Goal: Transaction & Acquisition: Subscribe to service/newsletter

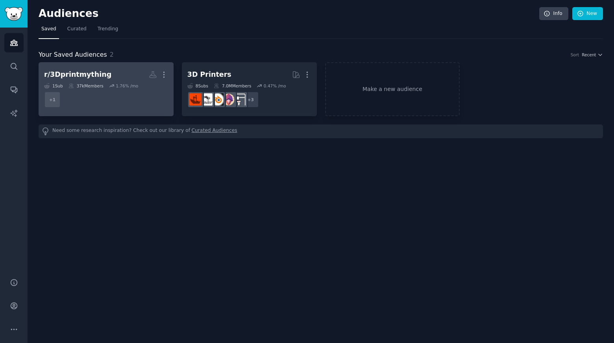
click at [123, 80] on h2 "r/3Dprintmything More" at bounding box center [106, 75] width 124 height 14
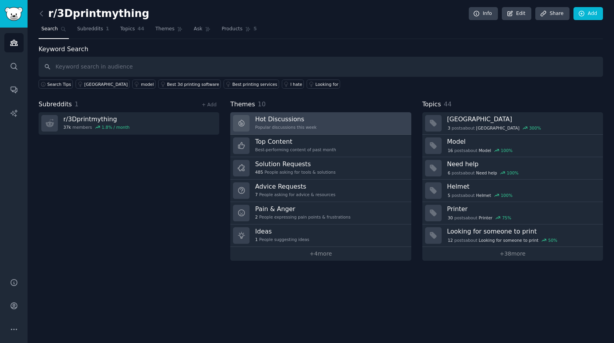
click at [284, 123] on div "Hot Discussions Popular discussions this week" at bounding box center [285, 123] width 61 height 17
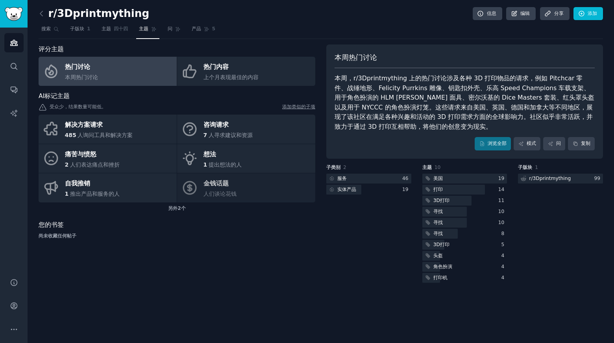
click at [374, 237] on div "子类别 2 服务 46 实体产品 19" at bounding box center [368, 224] width 85 height 120
click at [486, 143] on link "浏览全部" at bounding box center [493, 143] width 36 height 13
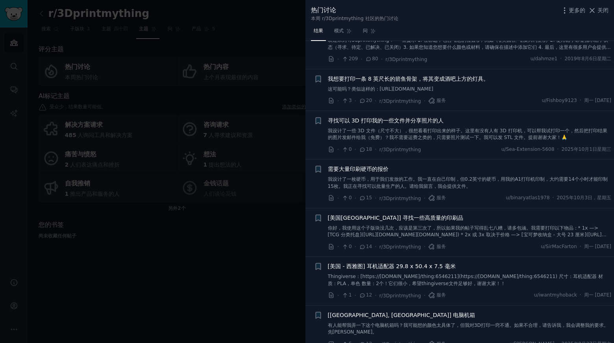
scroll to position [39, 0]
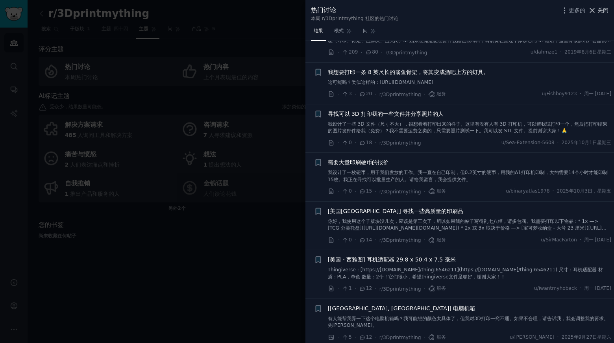
click at [603, 9] on font "关闭" at bounding box center [603, 10] width 11 height 6
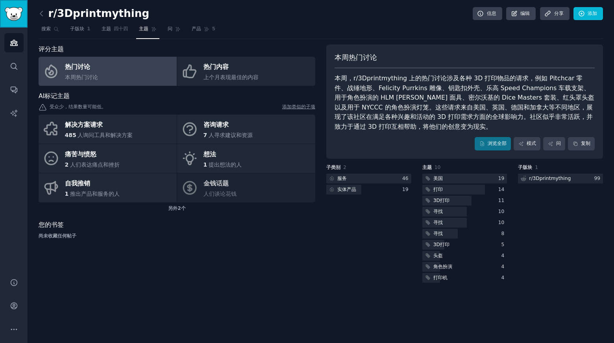
click at [10, 16] on img "侧边栏" at bounding box center [14, 14] width 18 height 14
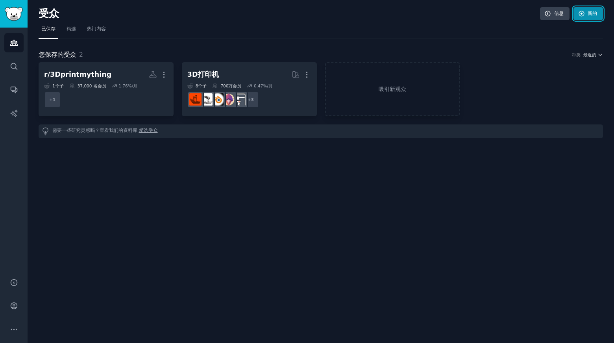
click at [590, 13] on font "新的" at bounding box center [592, 14] width 9 height 6
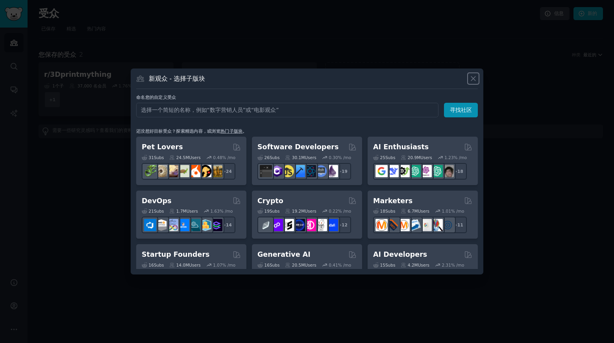
drag, startPoint x: 476, startPoint y: 80, endPoint x: 507, endPoint y: 50, distance: 43.2
click at [476, 80] on icon at bounding box center [473, 78] width 8 height 8
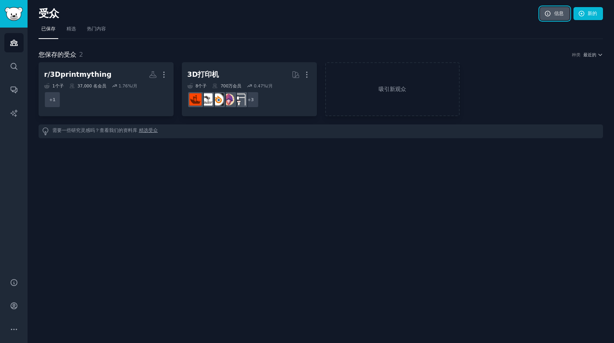
click at [554, 13] on font "信息" at bounding box center [558, 14] width 9 height 6
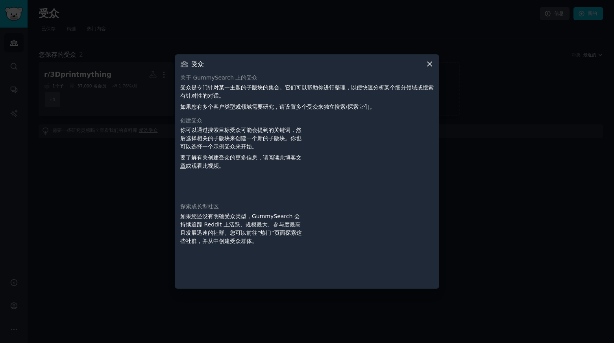
click at [428, 64] on icon at bounding box center [430, 64] width 8 height 8
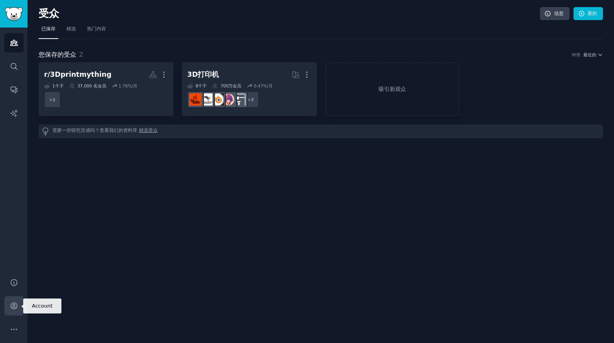
click at [16, 310] on link "帐户" at bounding box center [13, 305] width 19 height 19
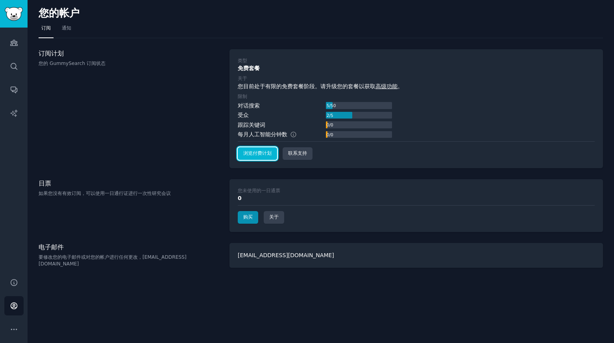
click at [262, 154] on font "浏览付费计划" at bounding box center [257, 153] width 28 height 6
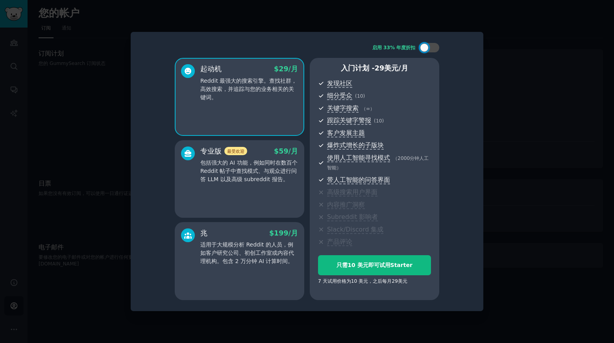
click at [238, 177] on font "包括强大的 AI 功能，例如同时在数百个 Reddit 帖子中查找模式、与观众进行问答 LLM 以及高级 subreddit 报告。" at bounding box center [248, 170] width 97 height 23
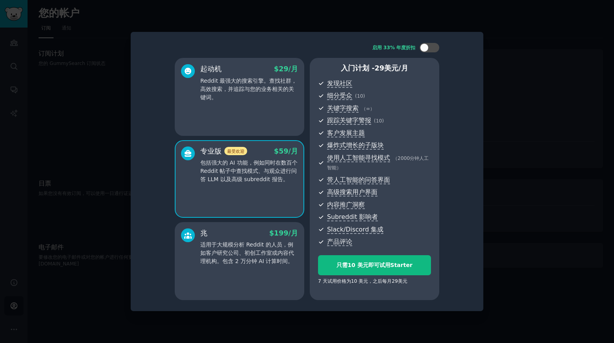
click at [244, 243] on font "适用于大规模分析 Reddit 的人员，例如客户研究公司、初创工作室或内容代理机构。包含 2 万分钟 AI 计算时间。" at bounding box center [247, 252] width 94 height 23
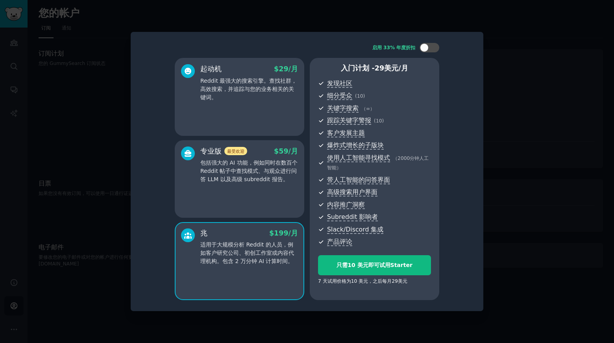
click at [241, 186] on div "专业版 最受欢迎 $ 59 /月 包括强大的 AI 功能，例如同时在数百个 Reddit 帖子中查找模式、与观众进行问答 LLM 以及高级 subreddit…" at bounding box center [240, 179] width 130 height 78
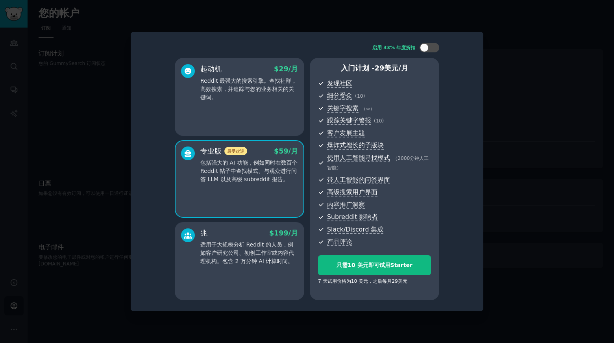
click at [258, 246] on font "适用于大规模分析 Reddit 的人员，例如客户研究公司、初创工作室或内容代理机构。包含 2 万分钟 AI 计算时间。" at bounding box center [247, 252] width 94 height 23
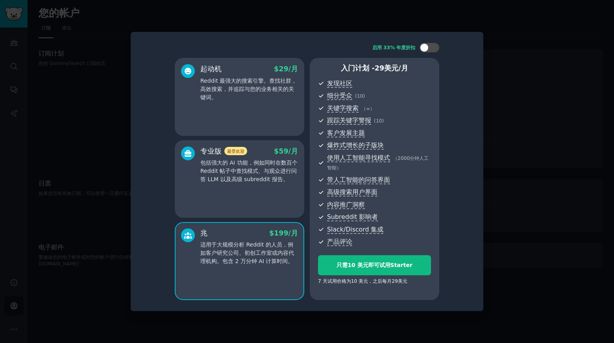
click at [265, 196] on div "专业版 最受欢迎 $ 59 /月 包括强大的 AI 功能，例如同时在数百个 Reddit 帖子中查找模式、与观众进行问答 LLM 以及高级 subreddit…" at bounding box center [240, 179] width 130 height 78
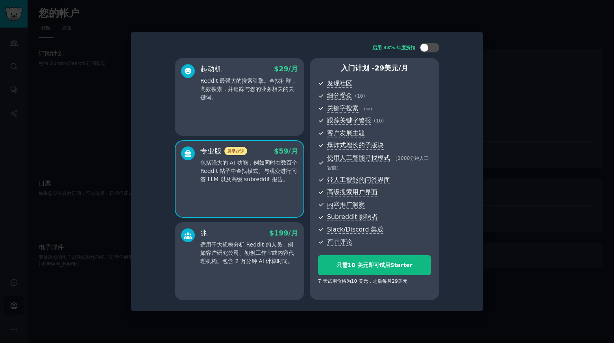
click at [363, 71] on font "计划 -" at bounding box center [364, 68] width 19 height 8
click at [193, 179] on div at bounding box center [188, 164] width 14 height 37
click at [375, 265] on font "即可试用" at bounding box center [379, 265] width 22 height 6
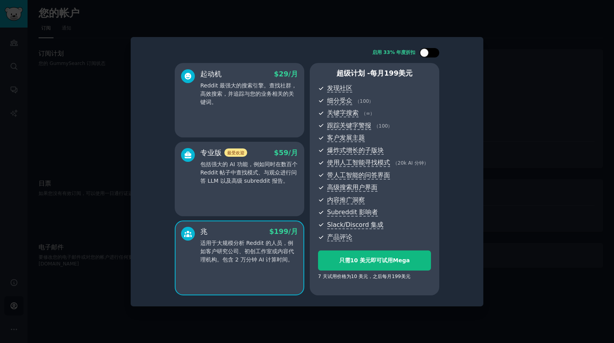
click at [429, 55] on div at bounding box center [430, 52] width 20 height 9
click at [433, 55] on div at bounding box center [434, 52] width 9 height 9
click at [433, 55] on div at bounding box center [430, 52] width 20 height 9
click at [433, 55] on div at bounding box center [434, 52] width 9 height 9
click at [433, 55] on div at bounding box center [430, 52] width 20 height 9
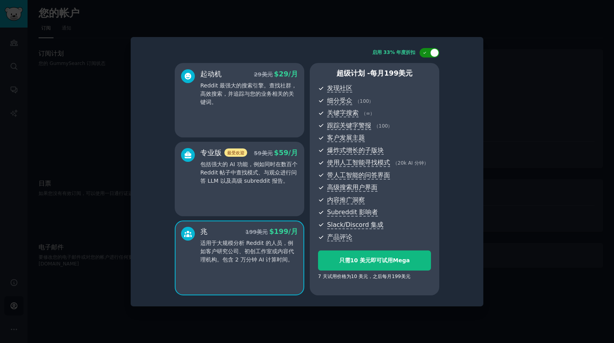
click at [433, 55] on div at bounding box center [434, 52] width 9 height 9
checkbox input "false"
click at [494, 161] on div at bounding box center [307, 171] width 614 height 343
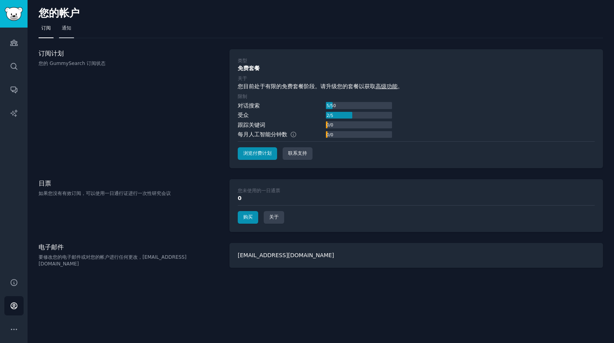
click at [69, 30] on font "通知" at bounding box center [66, 28] width 9 height 6
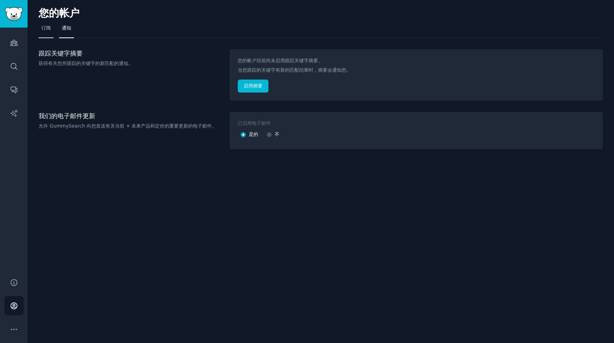
click at [48, 30] on font "订阅" at bounding box center [45, 28] width 9 height 6
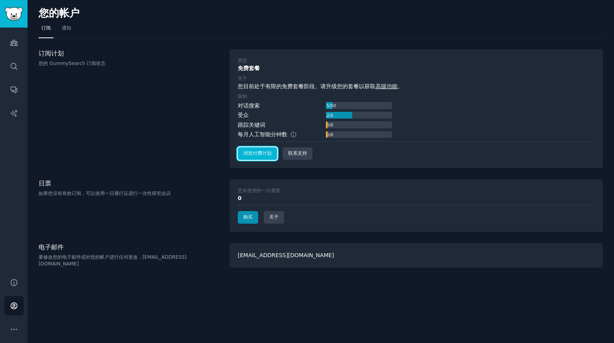
click at [259, 153] on font "浏览付费计划" at bounding box center [257, 153] width 28 height 6
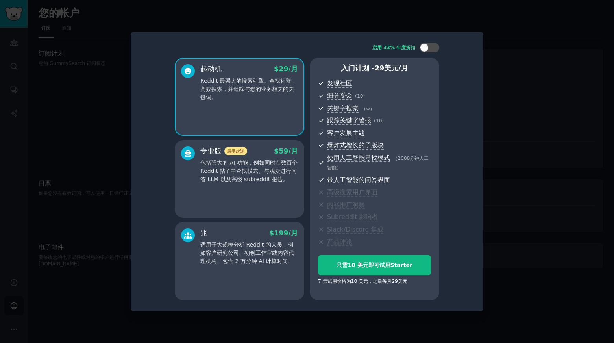
click at [250, 179] on font "包括强大的 AI 功能，例如同时在数百个 Reddit 帖子中查找模式、与观众进行问答 LLM 以及高级 subreddit 报告。" at bounding box center [248, 170] width 97 height 23
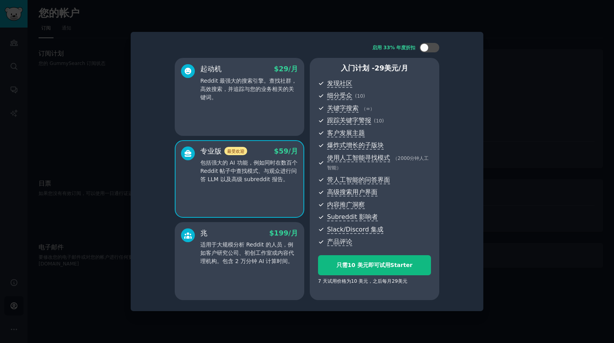
click at [255, 252] on font "适用于大规模分析 Reddit 的人员，例如客户研究公司、初创工作室或内容代理机构。包含 2 万分钟 AI 计算时间。" at bounding box center [247, 252] width 94 height 23
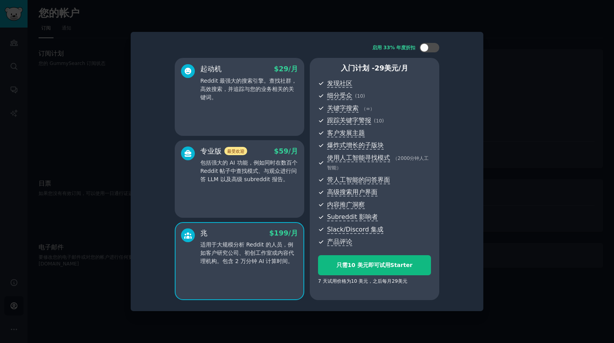
click at [252, 173] on font "包括强大的 AI 功能，例如同时在数百个 Reddit 帖子中查找模式、与观众进行问答 LLM 以及高级 subreddit 报告。" at bounding box center [248, 170] width 97 height 23
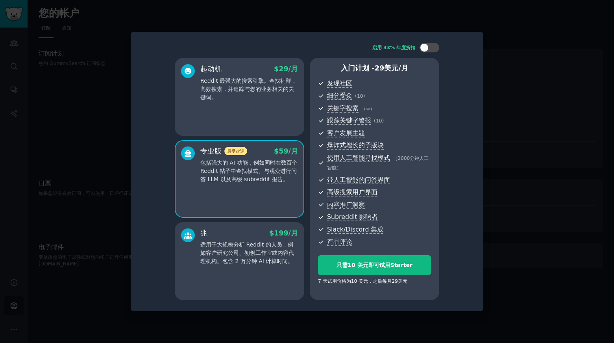
click at [256, 229] on div "兆 $ 199 /月" at bounding box center [249, 233] width 98 height 10
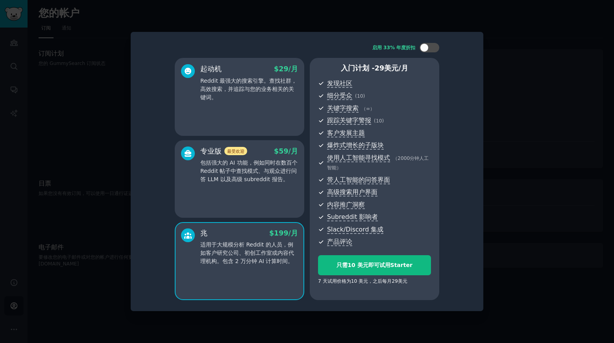
click at [255, 188] on div "专业版 最受欢迎 $ 59 /月 包括强大的 AI 功能，例如同时在数百个 Reddit 帖子中查找模式、与观众进行问答 LLM 以及高级 subreddit…" at bounding box center [240, 179] width 130 height 78
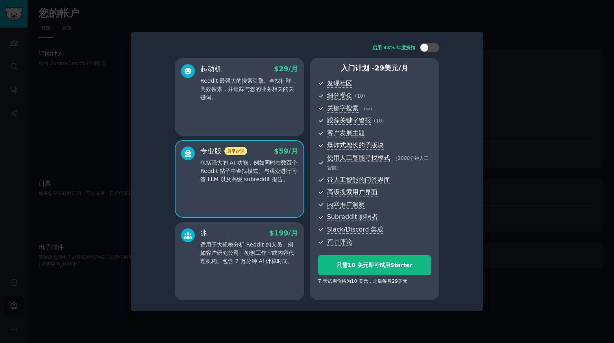
click at [259, 240] on div "兆 $ 199 /月 适用于大规模分析 Reddit 的人员，例如客户研究公司、初创工作室或内容代理机构。包含 2 万分钟 AI 计算时间。" at bounding box center [249, 246] width 98 height 37
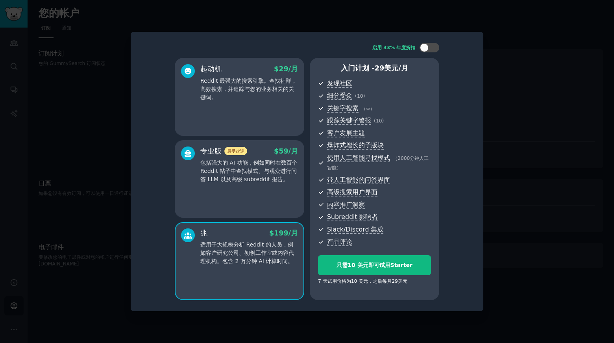
click at [262, 163] on font "包括强大的 AI 功能，例如同时在数百个 Reddit 帖子中查找模式、与观众进行问答 LLM 以及高级 subreddit 报告。" at bounding box center [248, 170] width 97 height 23
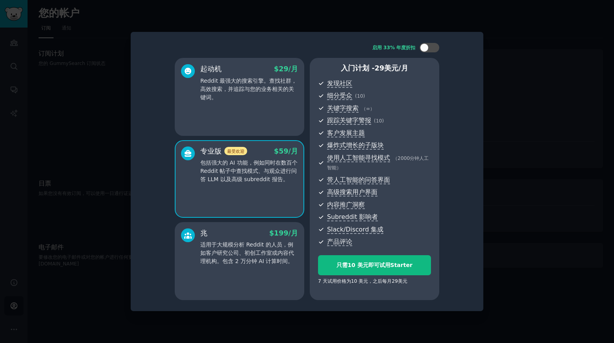
click at [233, 255] on font "适用于大规模分析 Reddit 的人员，例如客户研究公司、初创工作室或内容代理机构。包含 2 万分钟 AI 计算时间。" at bounding box center [247, 252] width 94 height 23
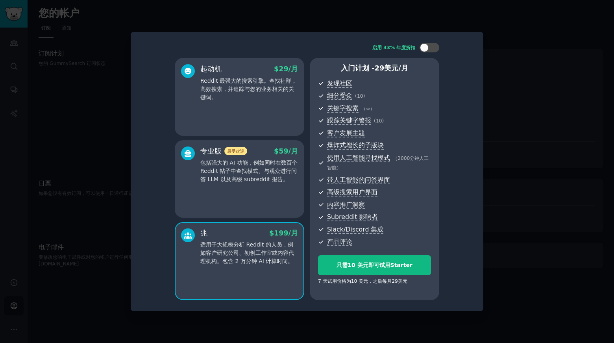
click at [246, 187] on div "专业版 最受欢迎 $ 59 /月 包括强大的 AI 功能，例如同时在数百个 Reddit 帖子中查找模式、与观众进行问答 LLM 以及高级 subreddit…" at bounding box center [240, 179] width 130 height 78
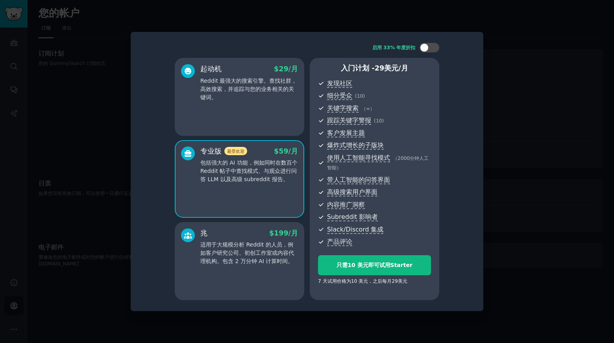
click at [234, 152] on font "最受欢迎" at bounding box center [235, 151] width 17 height 5
click at [372, 268] on font "即可试用" at bounding box center [379, 265] width 22 height 6
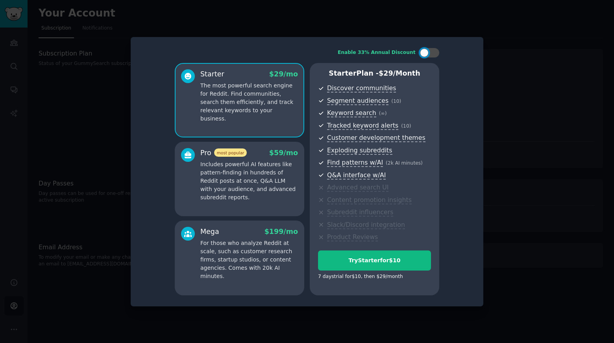
drag, startPoint x: 0, startPoint y: 0, endPoint x: 252, endPoint y: 183, distance: 311.7
click at [252, 183] on p "Includes powerful AI features like pattern-finding in hundreds of Reddit posts …" at bounding box center [249, 180] width 98 height 41
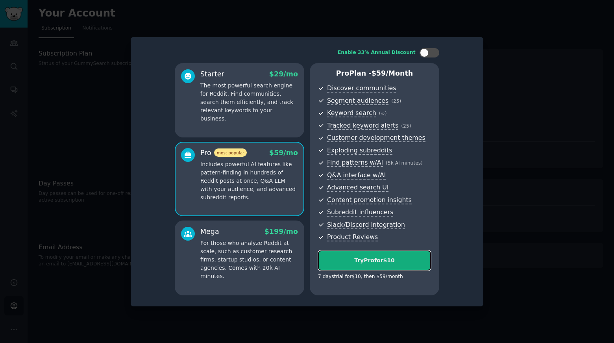
click at [386, 261] on div "Try Pro for $10" at bounding box center [374, 260] width 112 height 8
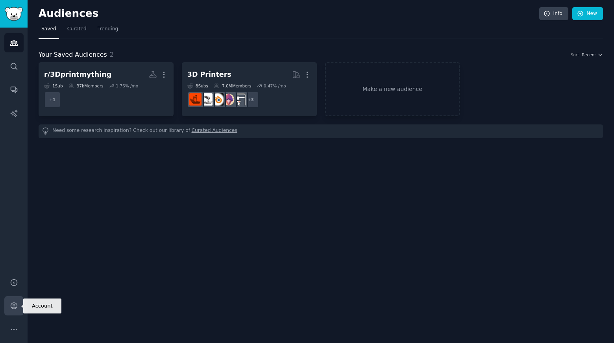
click at [12, 298] on link "Account" at bounding box center [13, 305] width 19 height 19
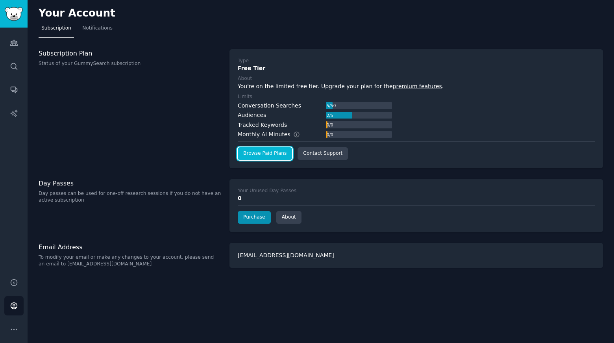
click at [269, 154] on link "Browse Paid Plans" at bounding box center [265, 153] width 54 height 13
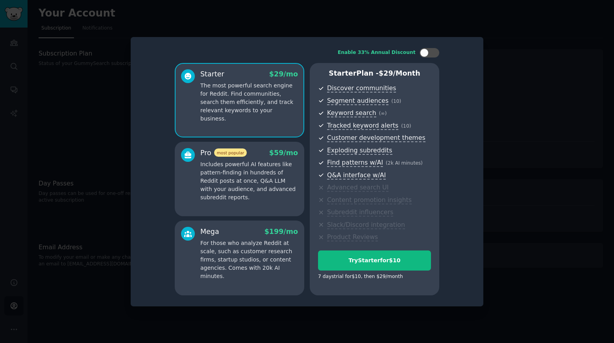
click at [266, 180] on p "Includes powerful AI features like pattern-finding in hundreds of Reddit posts …" at bounding box center [249, 180] width 98 height 41
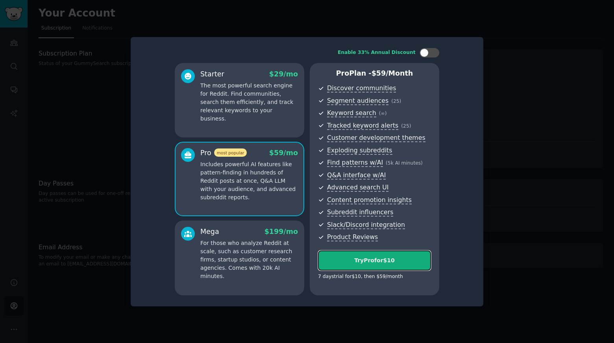
click at [367, 257] on div "Try Pro for $10" at bounding box center [374, 260] width 112 height 8
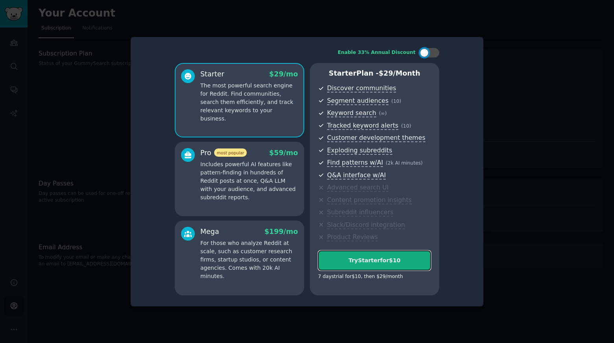
click at [376, 261] on div "Try Starter for $10" at bounding box center [374, 260] width 112 height 8
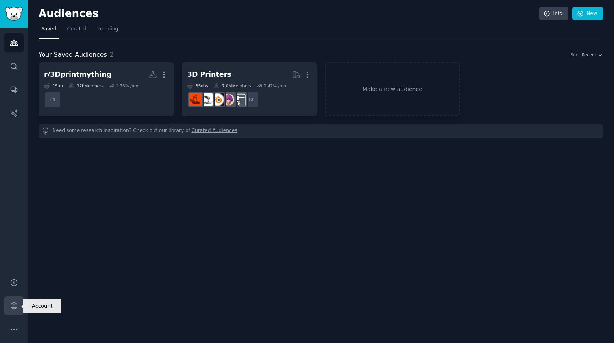
click at [11, 302] on icon "Sidebar" at bounding box center [14, 306] width 8 height 8
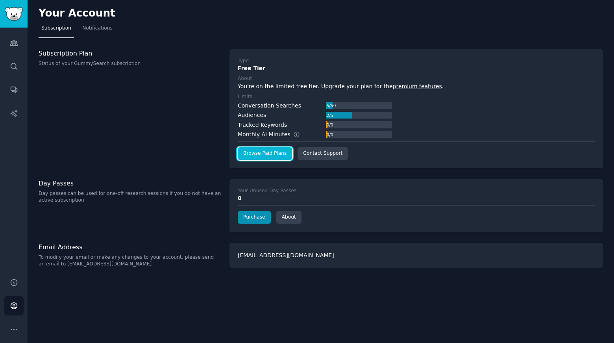
click at [267, 153] on link "Browse Paid Plans" at bounding box center [265, 153] width 54 height 13
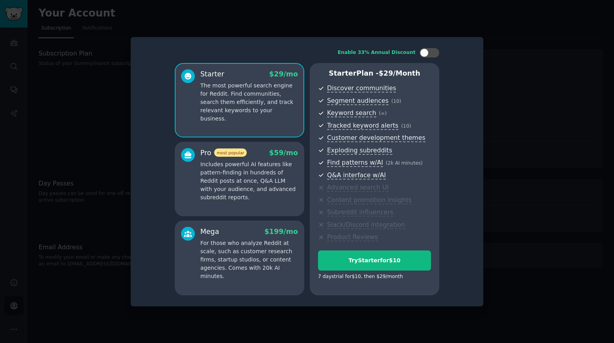
click at [246, 190] on p "Includes powerful AI features like pattern-finding in hundreds of Reddit posts …" at bounding box center [249, 180] width 98 height 41
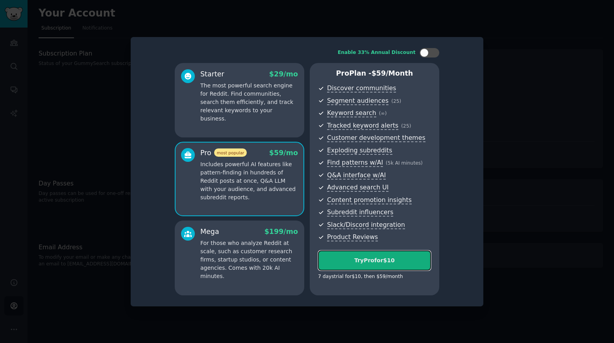
click at [367, 259] on div "Try Pro for $10" at bounding box center [374, 260] width 112 height 8
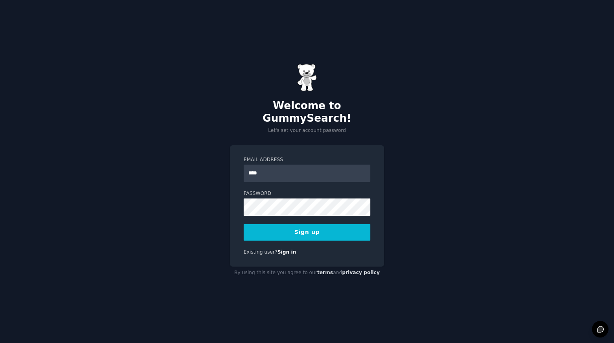
click at [279, 174] on input "****" at bounding box center [307, 173] width 127 height 17
type input "**********"
click at [269, 226] on button "Sign up" at bounding box center [307, 232] width 127 height 17
